Goal: Information Seeking & Learning: Check status

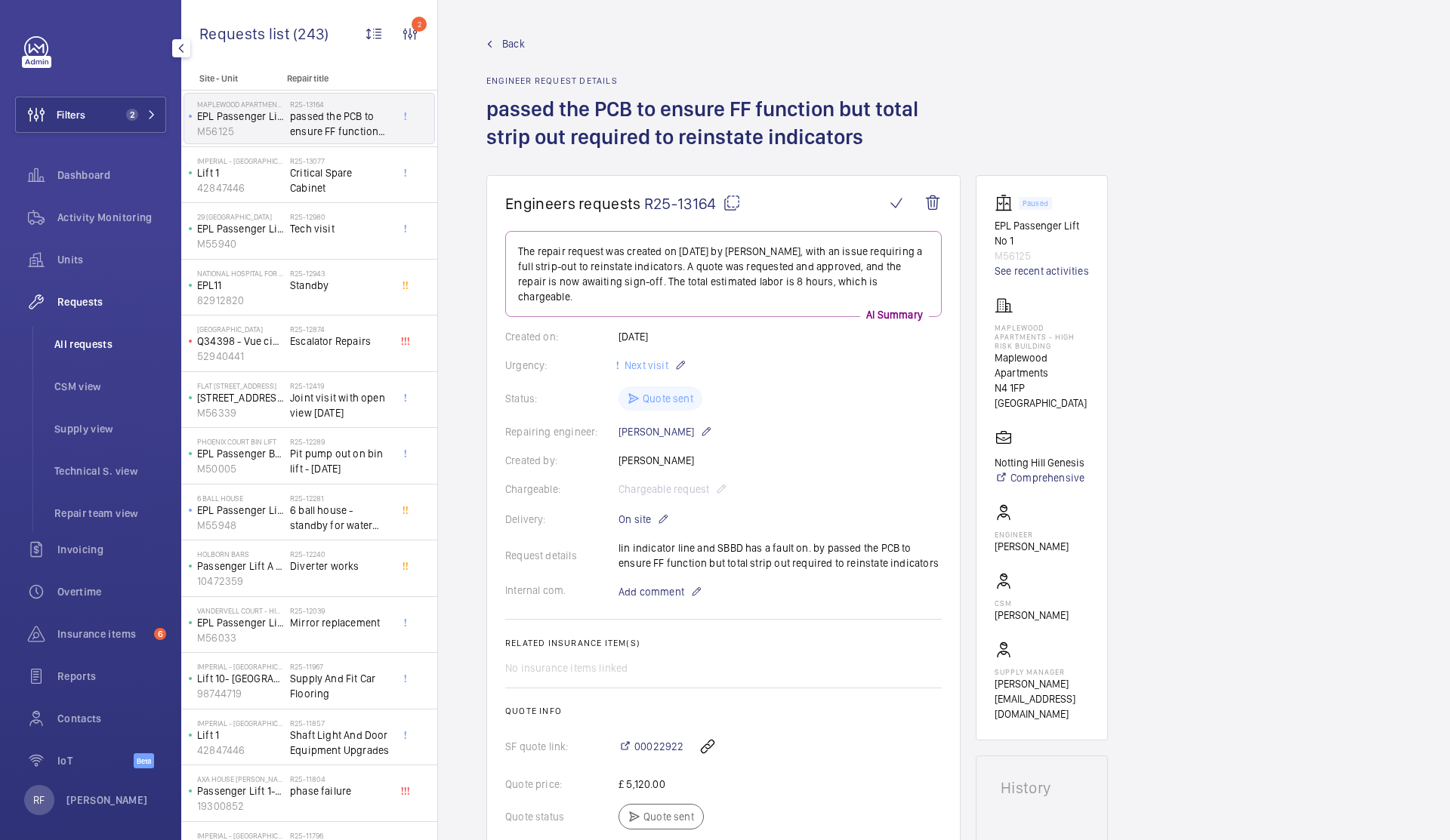
click at [93, 344] on span "All requests" at bounding box center [110, 344] width 112 height 15
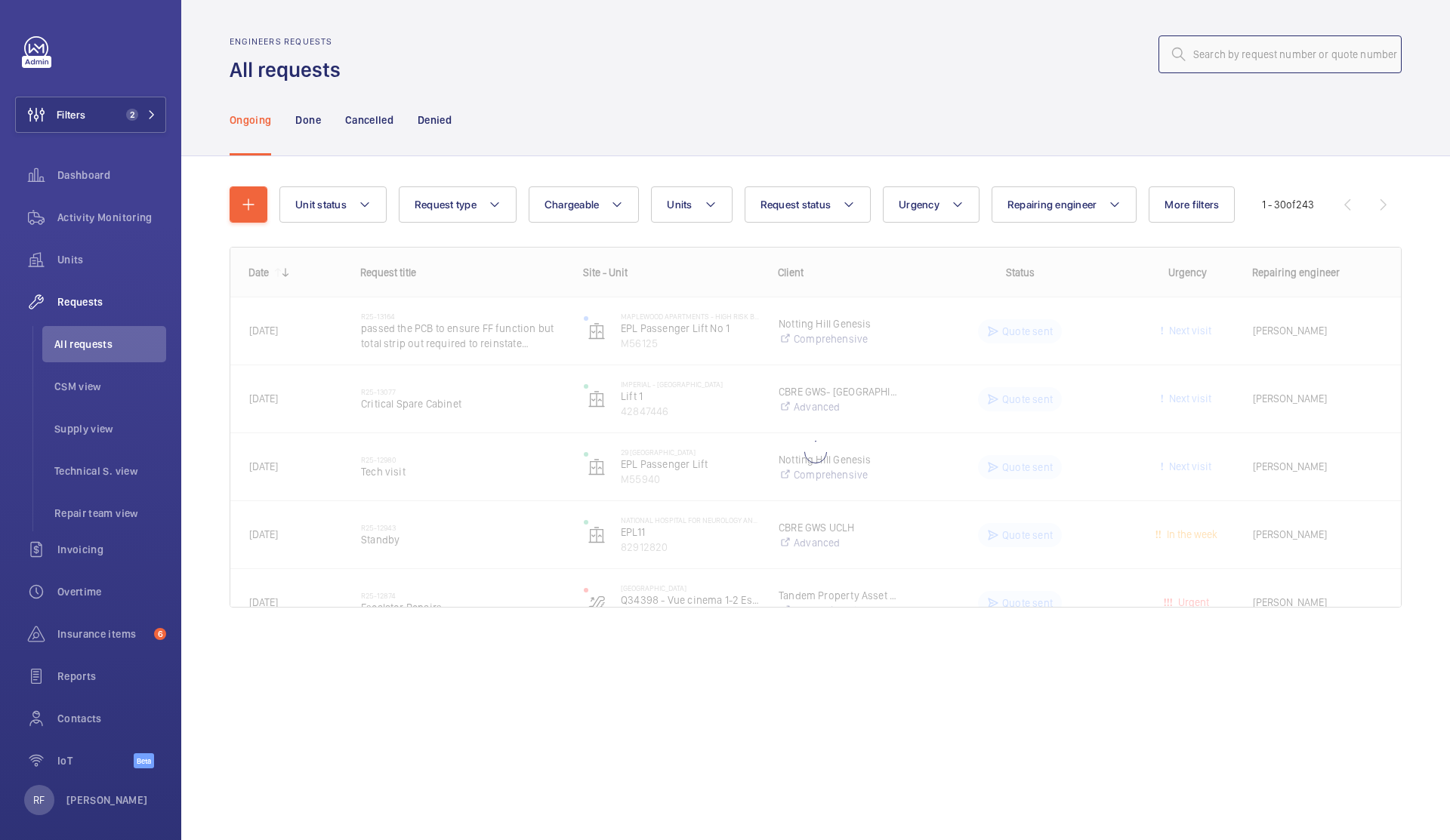
click at [1282, 55] on input "text" at bounding box center [1280, 54] width 243 height 38
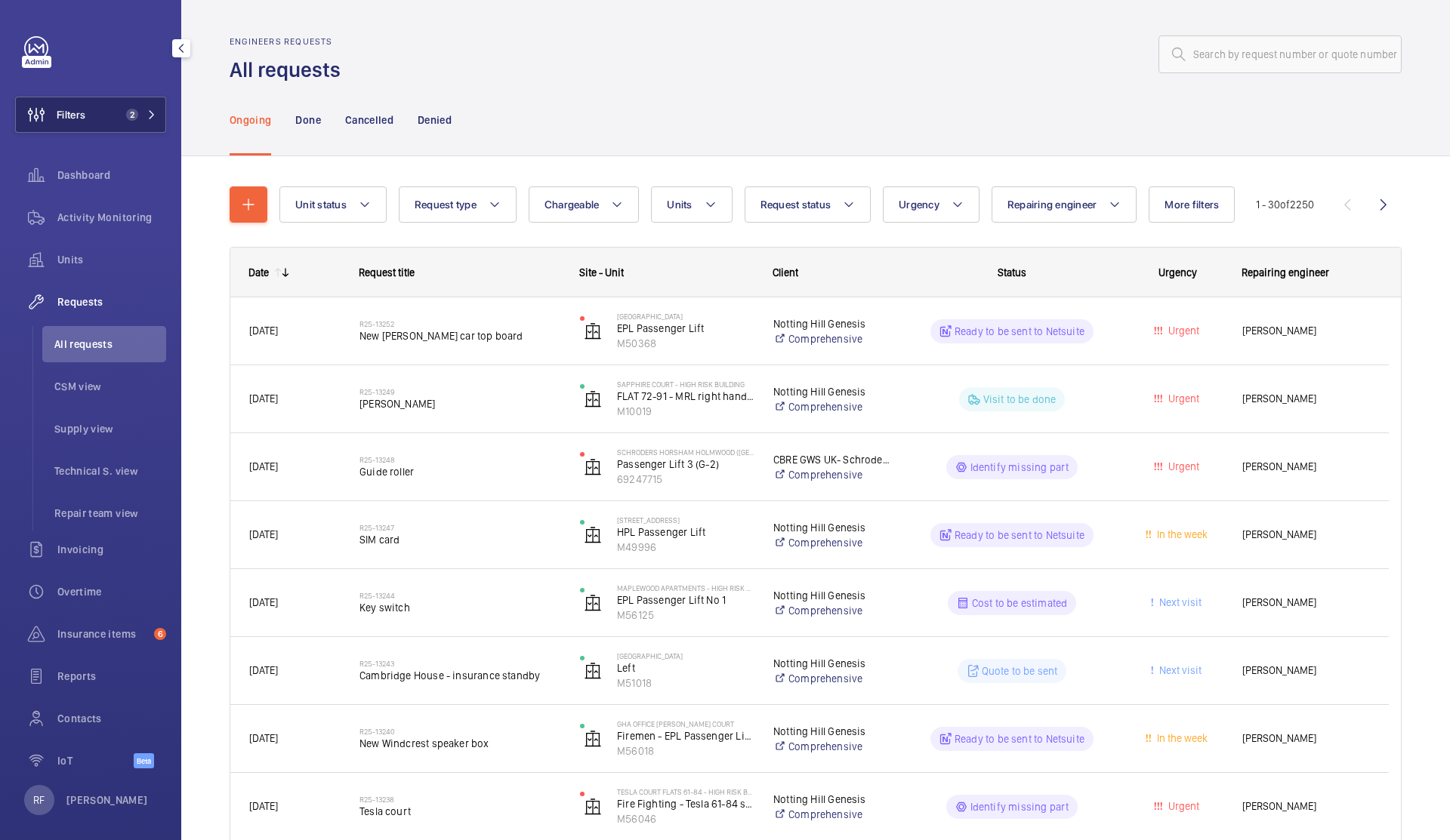
click at [126, 119] on span "2" at bounding box center [132, 115] width 12 height 12
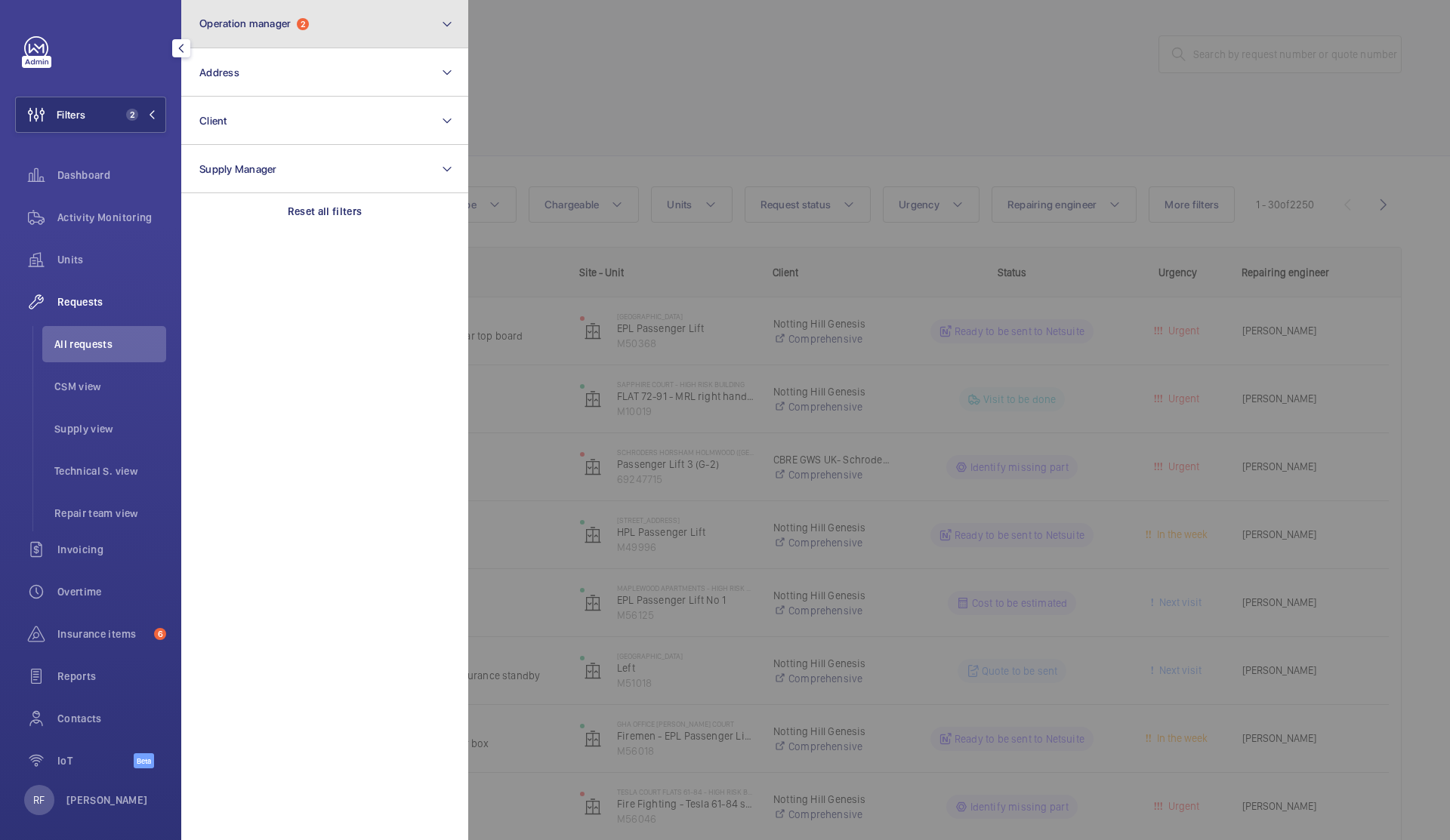
click at [249, 36] on button "Operation manager 2" at bounding box center [325, 24] width 287 height 48
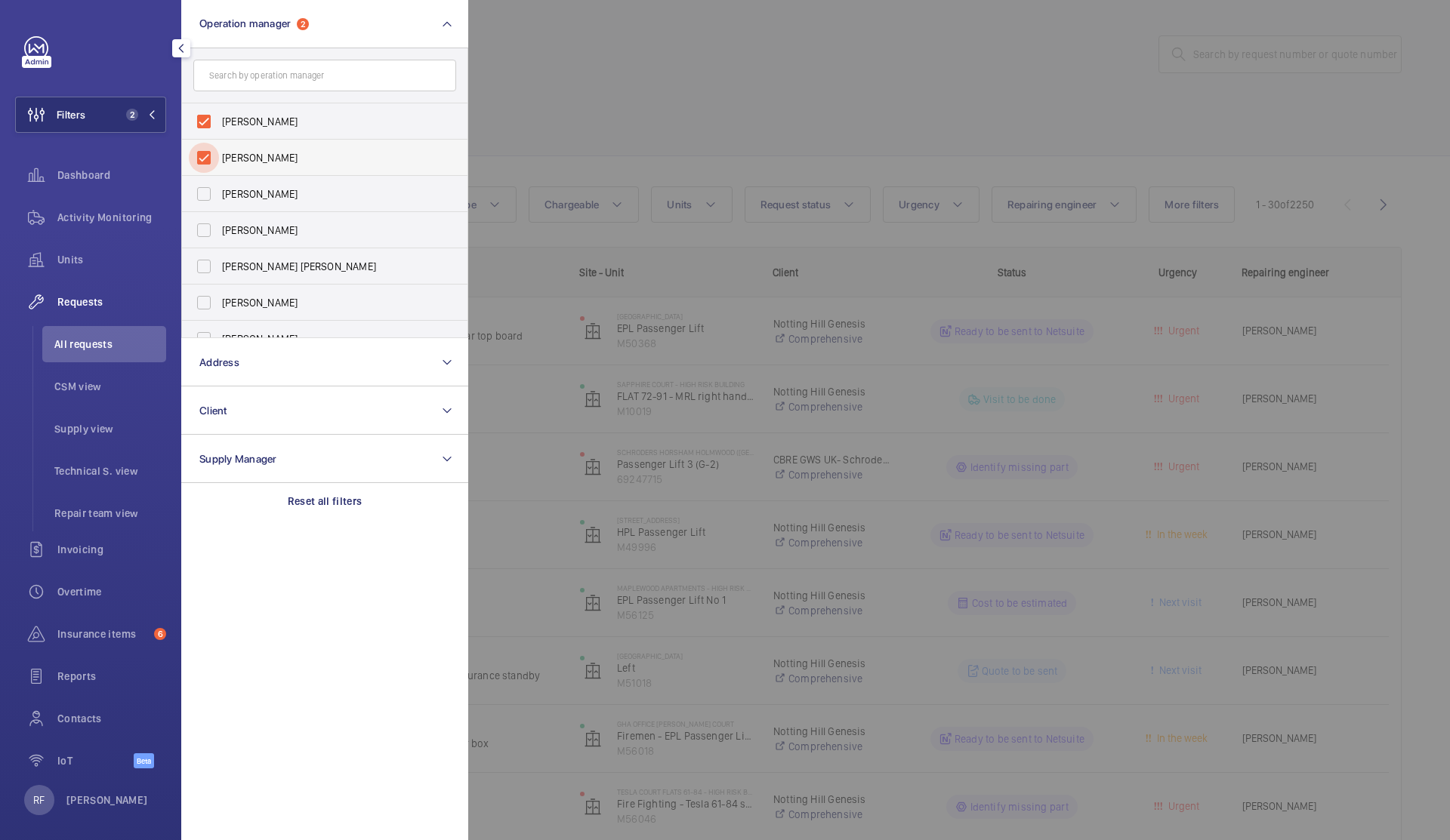
click at [205, 157] on input "[PERSON_NAME]" at bounding box center [204, 158] width 30 height 30
checkbox input "false"
click at [203, 117] on input "[PERSON_NAME]" at bounding box center [204, 121] width 30 height 30
checkbox input "false"
click at [634, 117] on div at bounding box center [1193, 420] width 1450 height 840
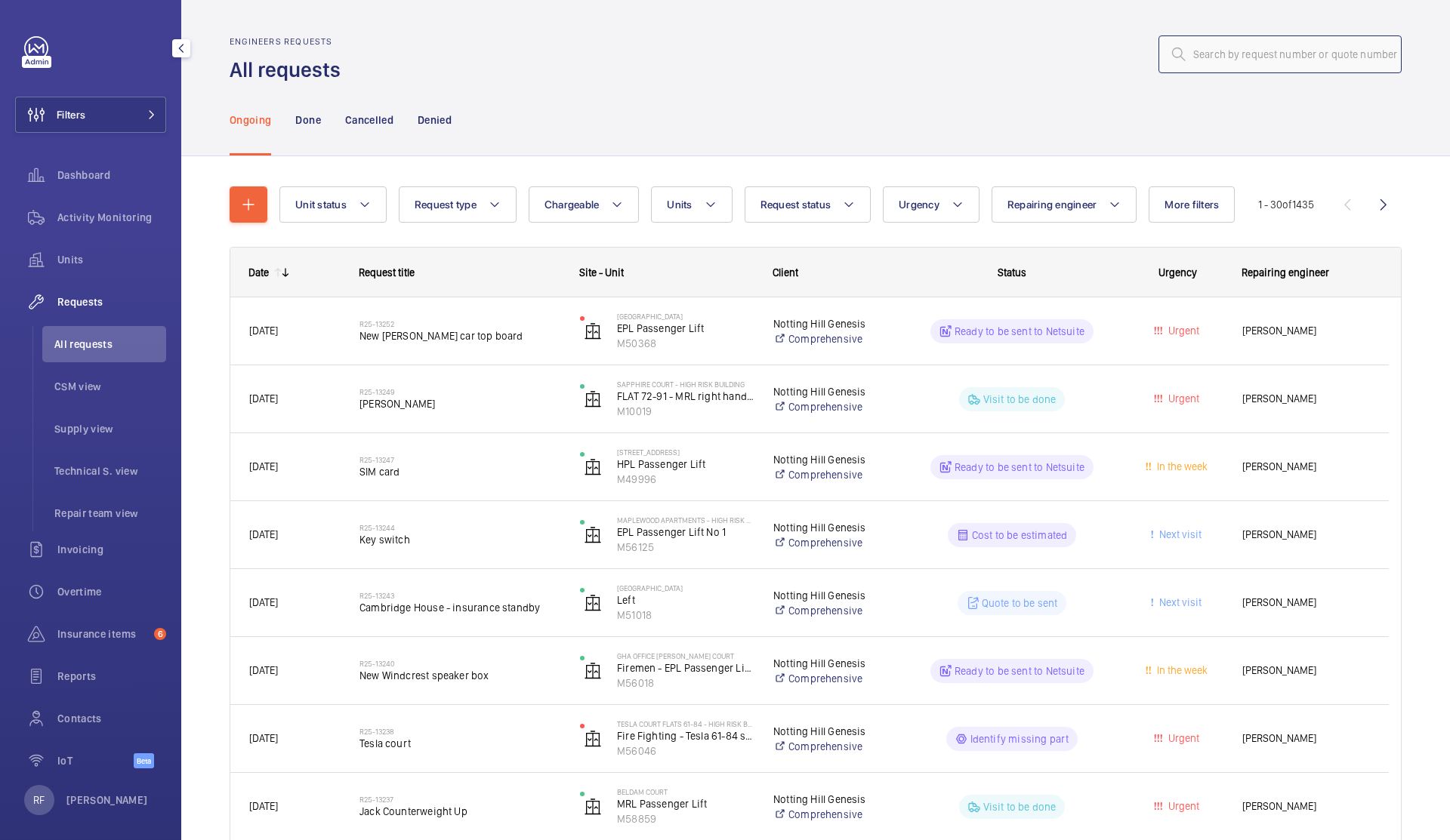
click at [1225, 62] on input "text" at bounding box center [1280, 54] width 243 height 38
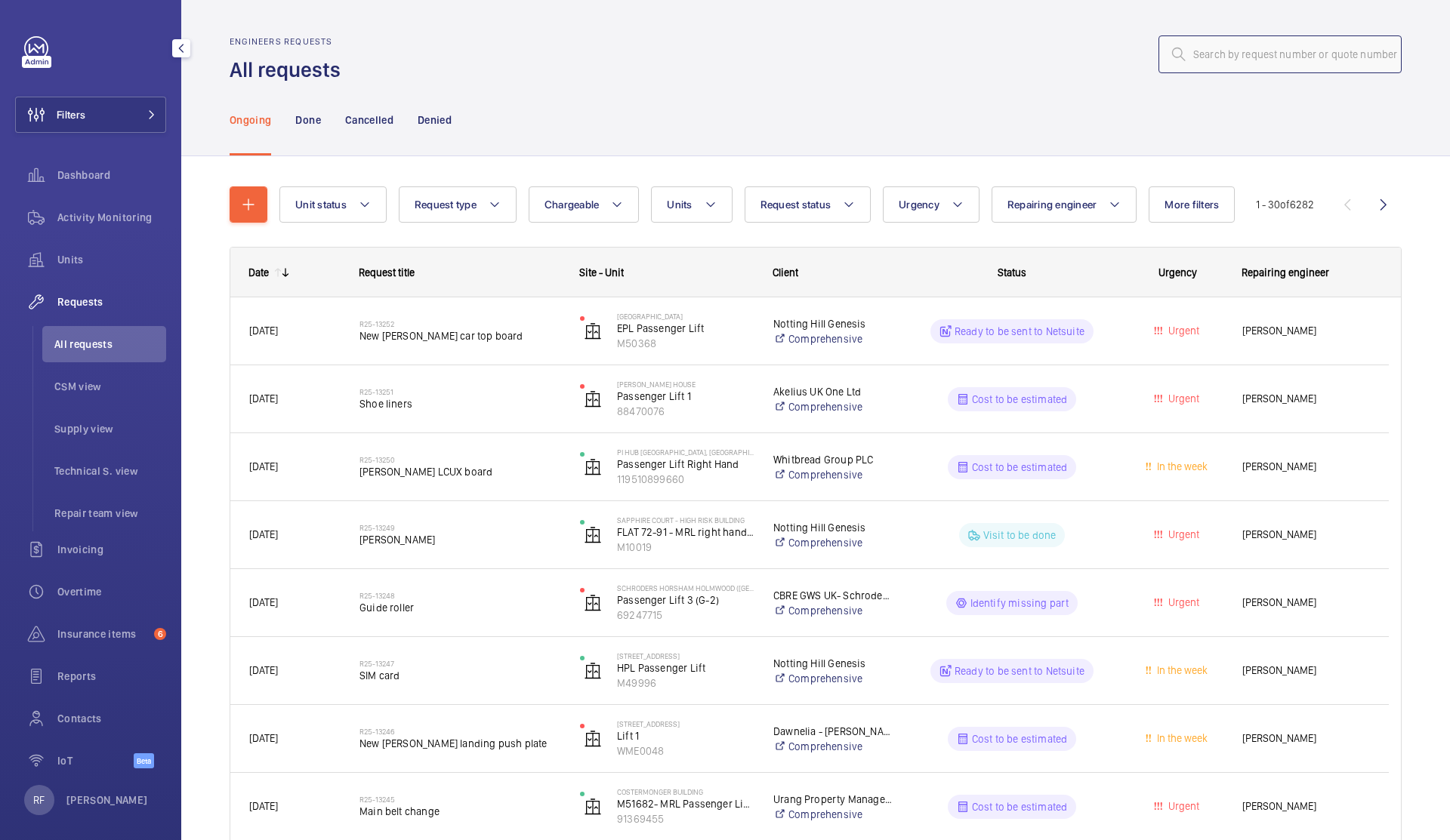
paste input "R25-12717"
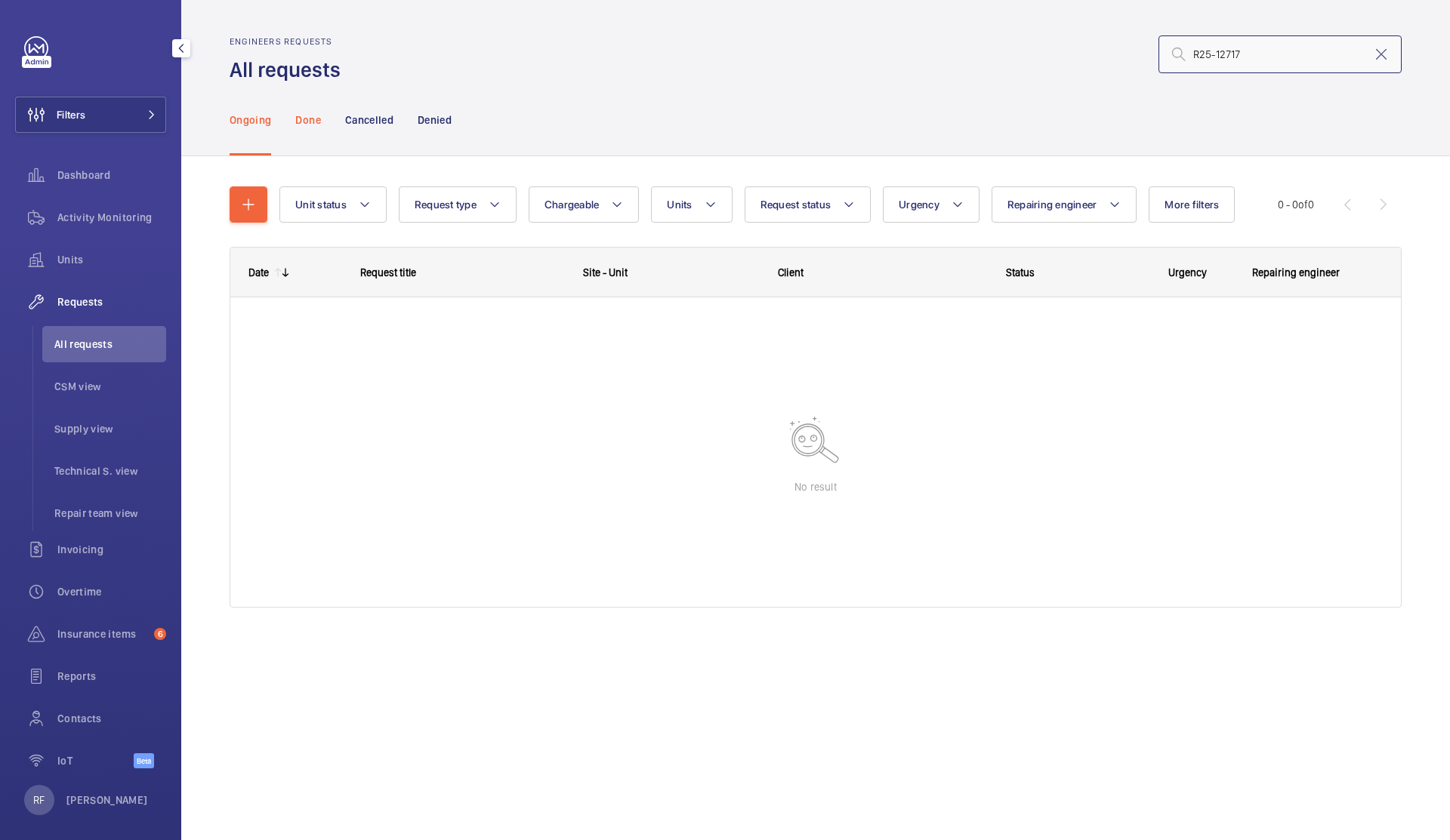
type input "R25-12717"
click at [301, 117] on p "Done" at bounding box center [308, 120] width 25 height 15
click at [374, 121] on p "Cancelled" at bounding box center [369, 120] width 48 height 15
click at [437, 118] on p "Denied" at bounding box center [434, 120] width 34 height 15
click at [1243, 62] on input "R25-12717" at bounding box center [1280, 54] width 243 height 38
